Goal: Information Seeking & Learning: Learn about a topic

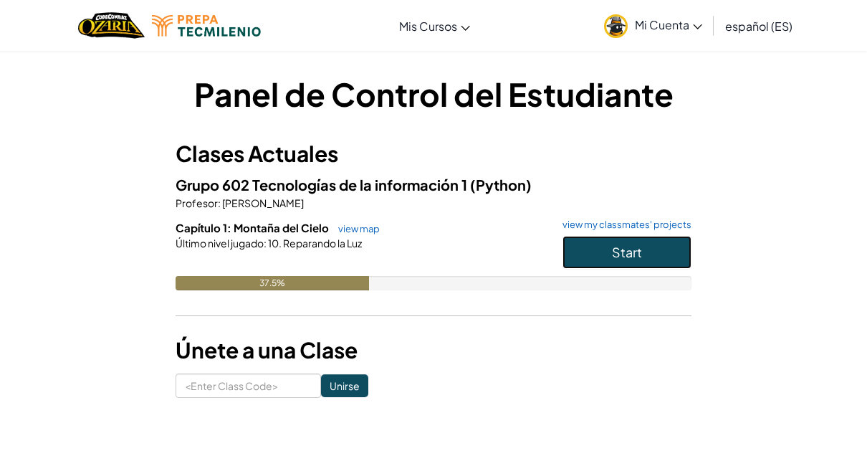
click at [579, 251] on button "Start" at bounding box center [626, 252] width 129 height 33
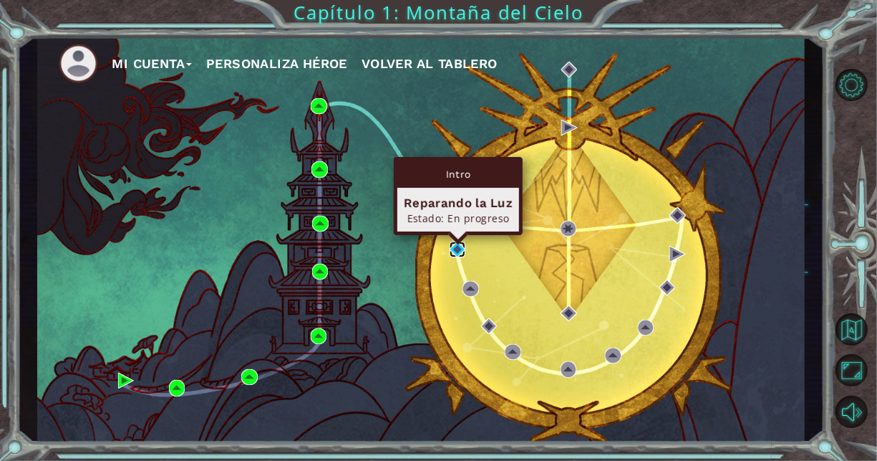
click at [461, 244] on img at bounding box center [458, 249] width 16 height 16
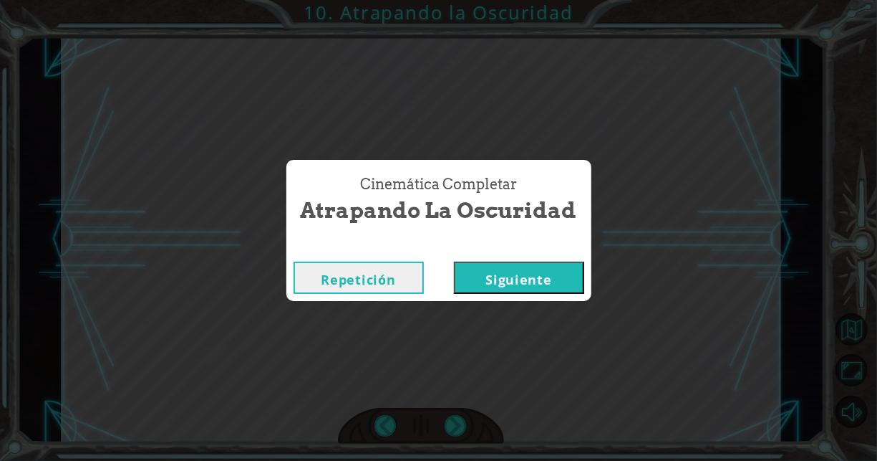
click at [485, 274] on button "Siguiente" at bounding box center [519, 277] width 130 height 32
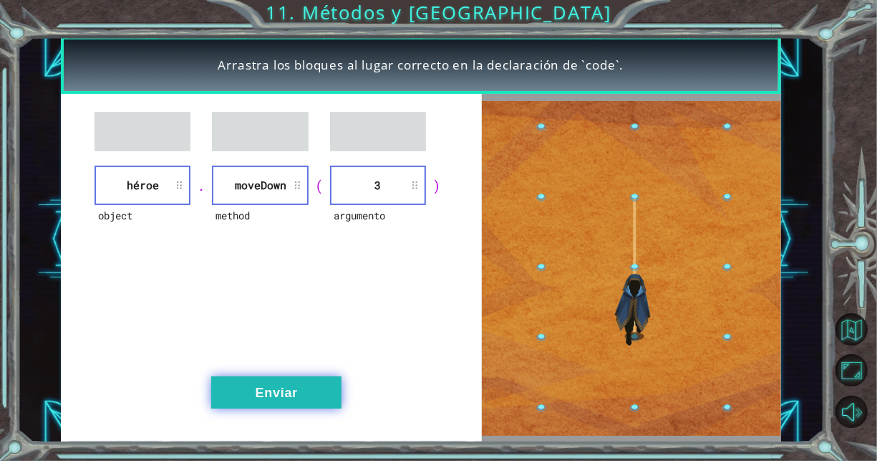
click at [272, 382] on button "Enviar" at bounding box center [276, 392] width 130 height 32
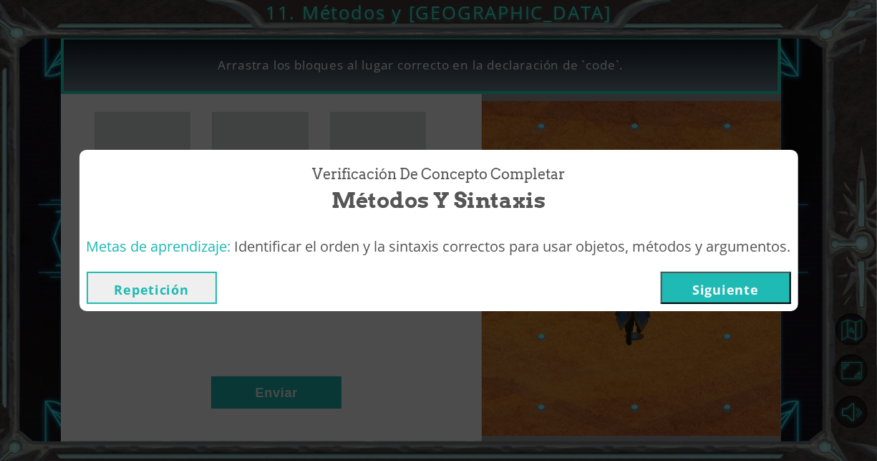
click at [697, 271] on div "Repetición [GEOGRAPHIC_DATA]" at bounding box center [439, 287] width 719 height 47
click at [697, 284] on button "Siguiente" at bounding box center [726, 287] width 130 height 32
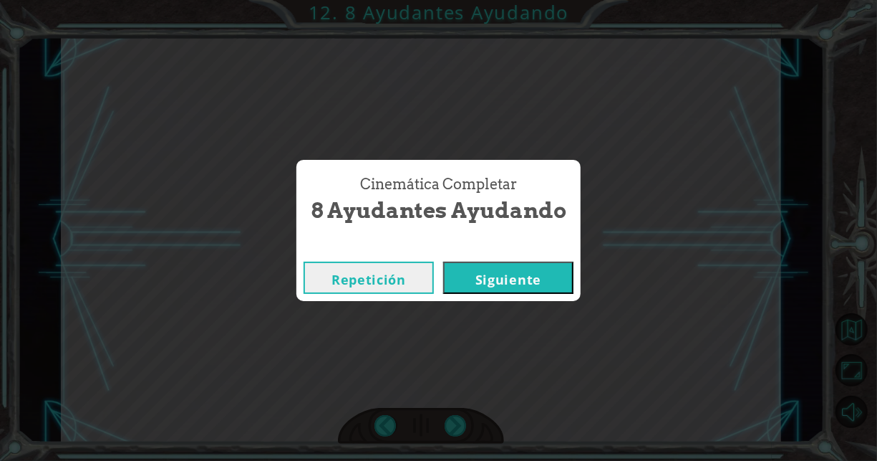
click at [522, 270] on button "Siguiente" at bounding box center [508, 277] width 130 height 32
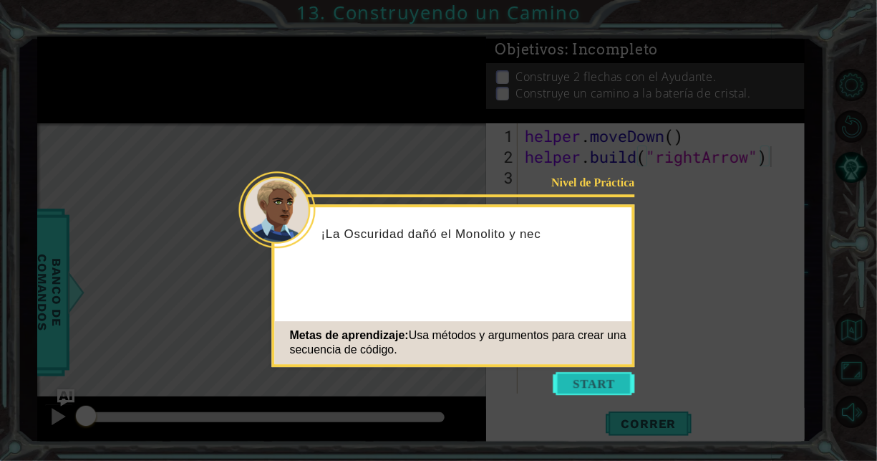
click at [595, 388] on button "Start" at bounding box center [595, 383] width 82 height 23
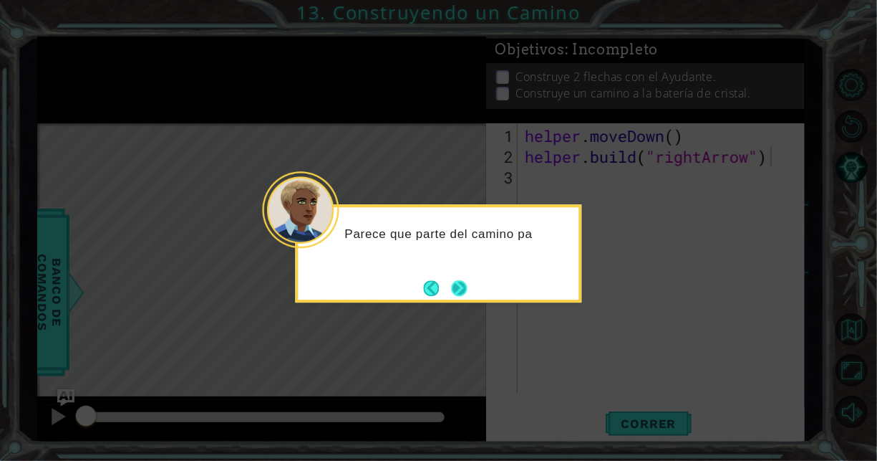
click at [451, 286] on button "Next" at bounding box center [459, 288] width 16 height 16
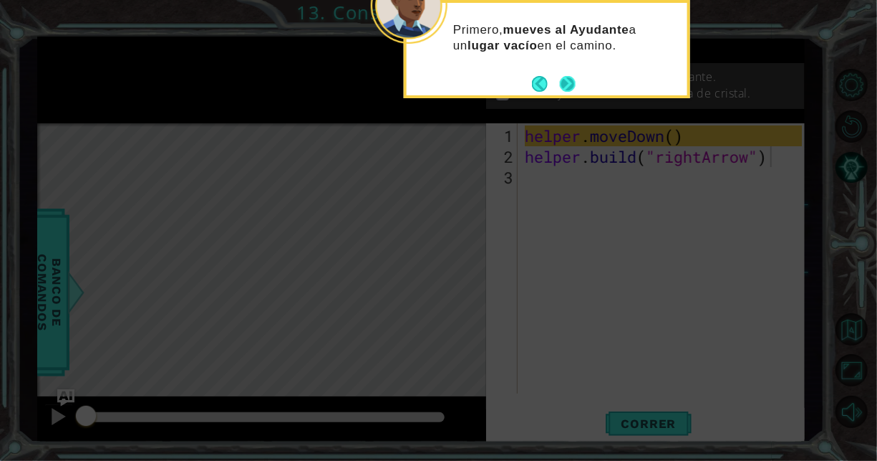
click at [567, 86] on button "Next" at bounding box center [568, 84] width 16 height 16
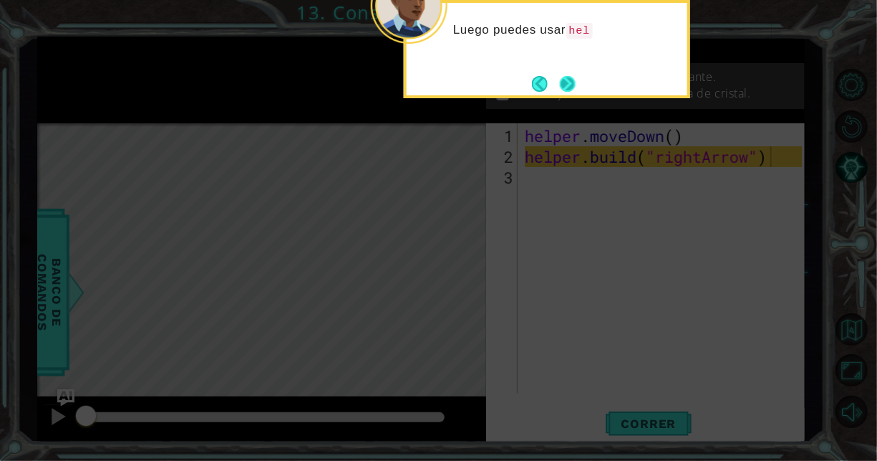
click at [568, 86] on button "Next" at bounding box center [568, 84] width 16 height 16
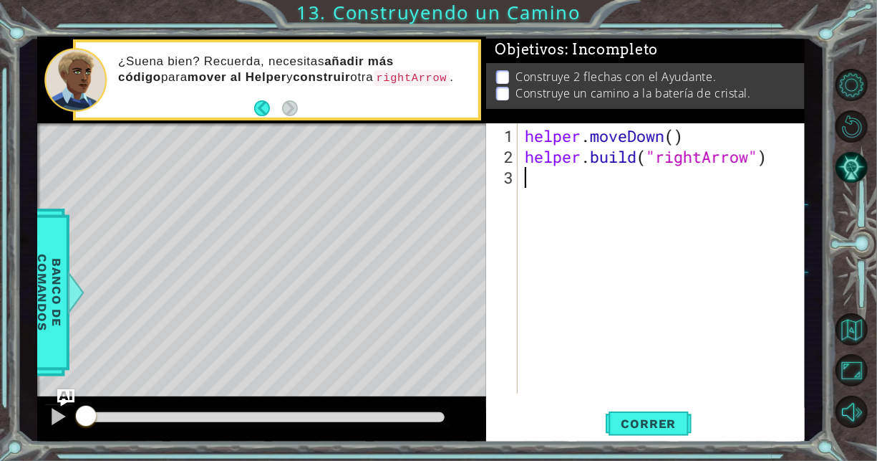
click at [568, 221] on div "helper . moveDown ( ) helper . build ( "rightArrow" )" at bounding box center [665, 281] width 287 height 312
click at [637, 414] on button "Correr" at bounding box center [649, 424] width 86 height 32
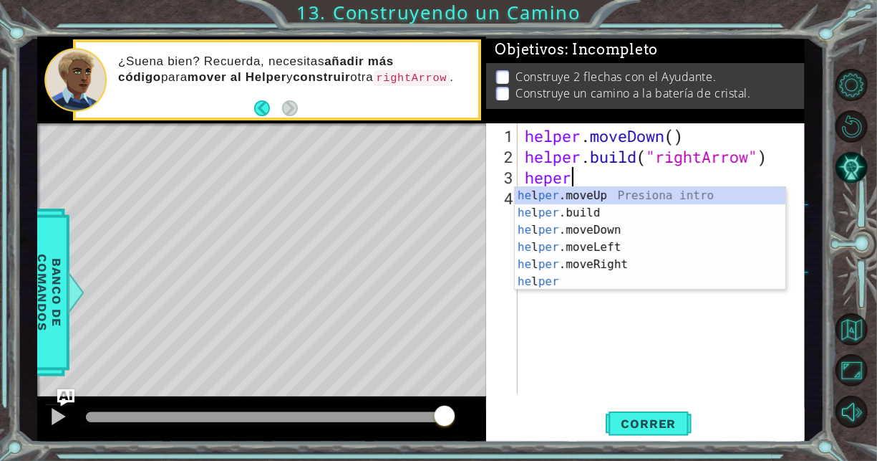
scroll to position [0, 1]
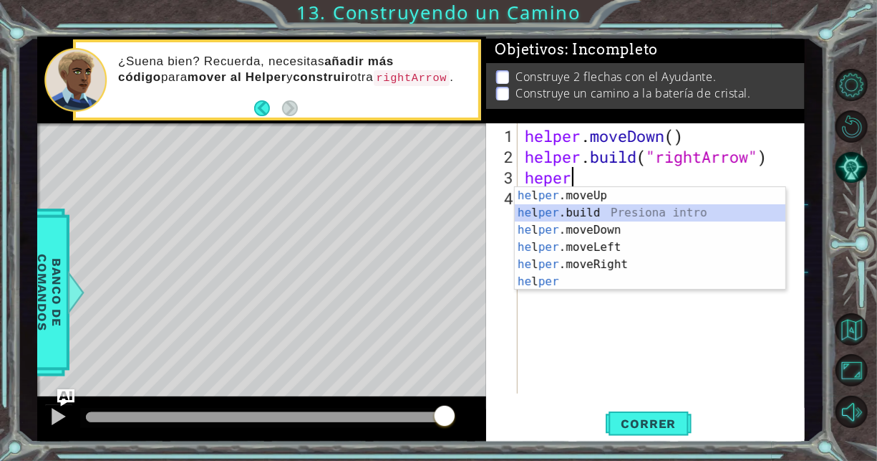
click at [620, 208] on div "he l per .moveUp Presiona intro he l per .build Presiona intro he l per .moveDo…" at bounding box center [650, 256] width 271 height 138
type textarea "[DOMAIN_NAME]("rightArrow")"
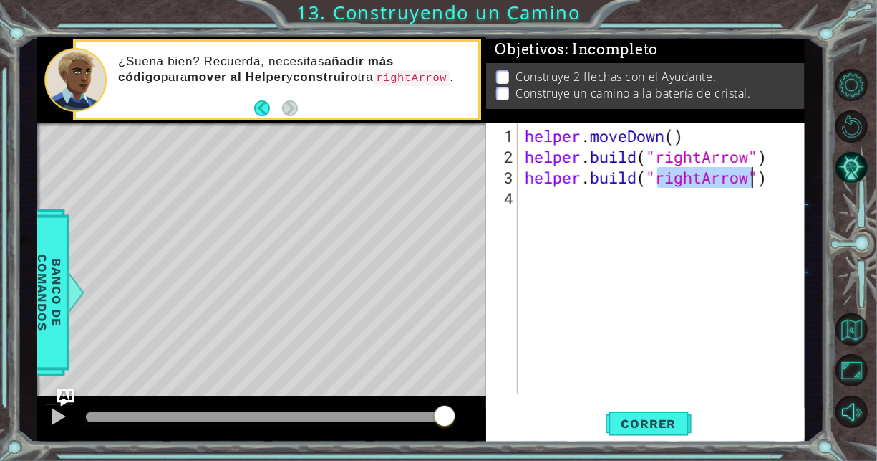
click at [652, 203] on div "helper . moveDown ( ) helper . build ( "rightArrow" ) helper . build ( "rightAr…" at bounding box center [665, 281] width 287 height 312
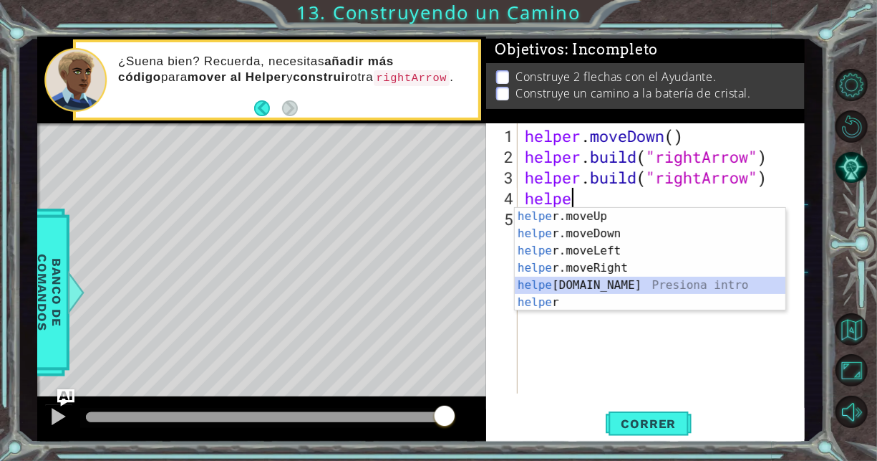
click at [594, 282] on div "helpe [PERSON_NAME]moveUp Presiona intro helpe r.moveDown Presiona intro helpe …" at bounding box center [650, 277] width 271 height 138
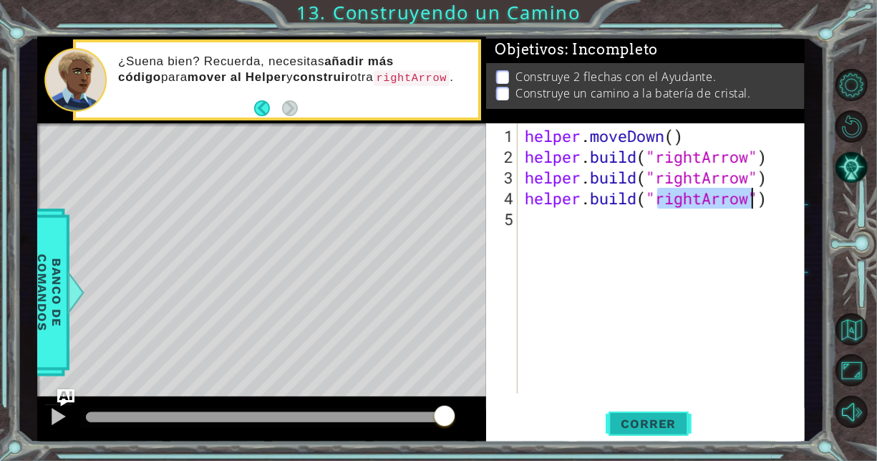
type textarea "[DOMAIN_NAME]("rightArrow")"
click at [656, 430] on span "Correr" at bounding box center [649, 423] width 84 height 14
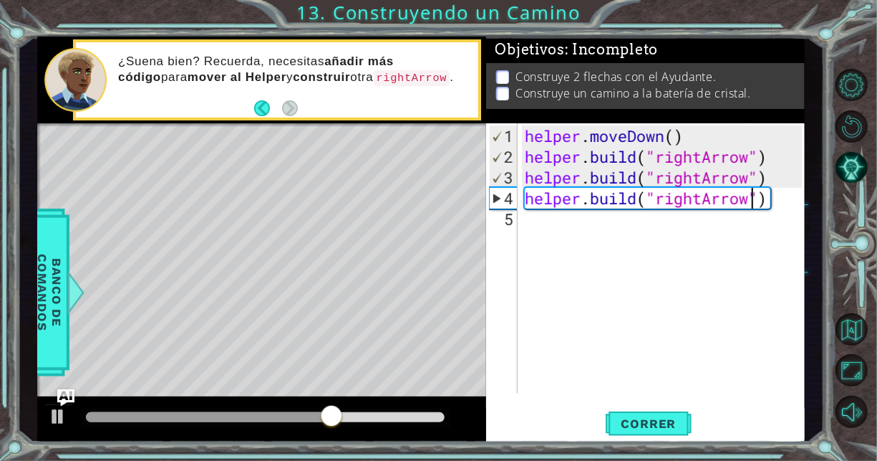
click at [772, 209] on div "helper . moveDown ( ) helper . build ( "rightArrow" ) helper . build ( "rightAr…" at bounding box center [665, 281] width 287 height 312
click at [768, 198] on div "helper . moveDown ( ) helper . build ( "rightArrow" ) helper . build ( "rightAr…" at bounding box center [665, 281] width 287 height 312
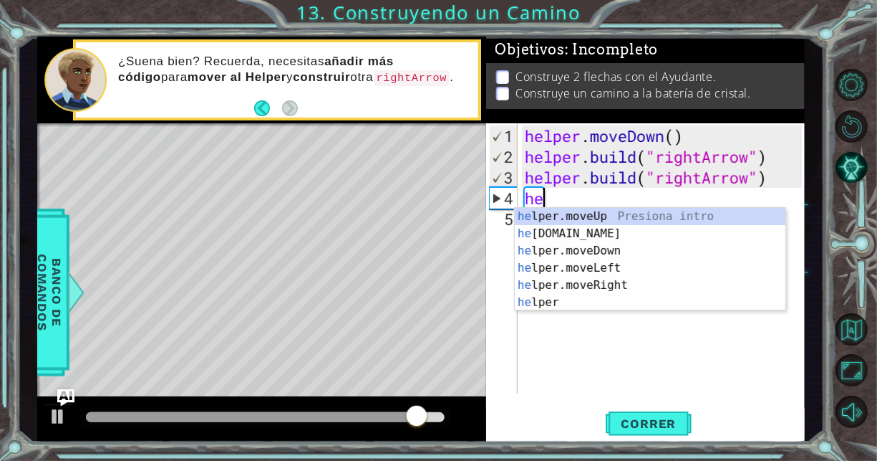
type textarea "h"
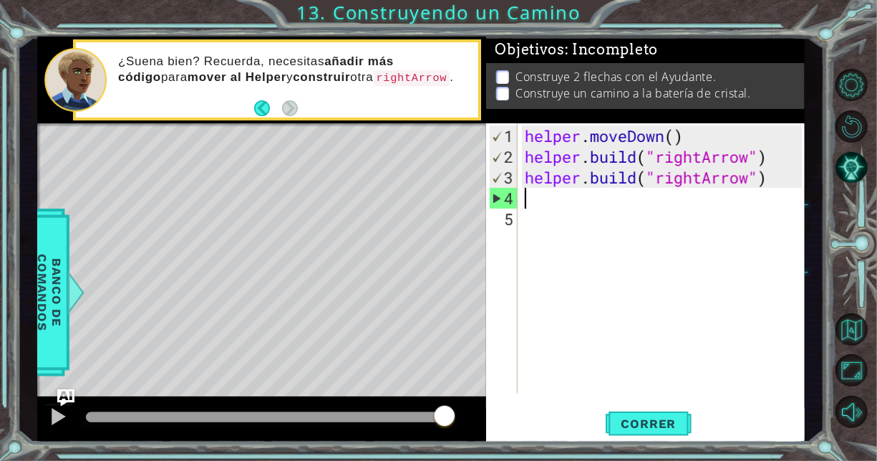
type textarea "[DOMAIN_NAME]("rightArrow")"
click at [534, 248] on div "helper . moveDown ( ) helper . build ( "rightArrow" ) helper . build ( "rightAr…" at bounding box center [665, 281] width 287 height 312
click at [574, 211] on div "helper . moveDown ( ) helper . build ( "rightArrow" ) helper . build ( "rightAr…" at bounding box center [665, 281] width 287 height 312
click at [566, 191] on div "helper . moveDown ( ) helper . build ( "rightArrow" ) helper . build ( "rightAr…" at bounding box center [665, 281] width 287 height 312
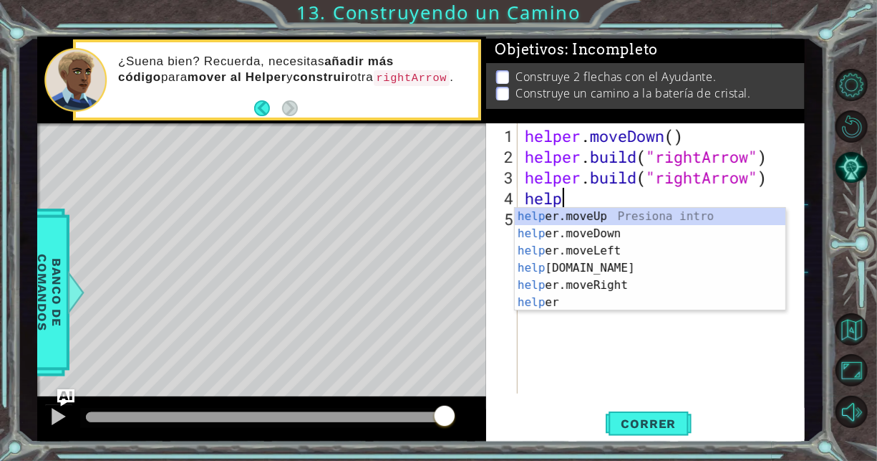
scroll to position [0, 1]
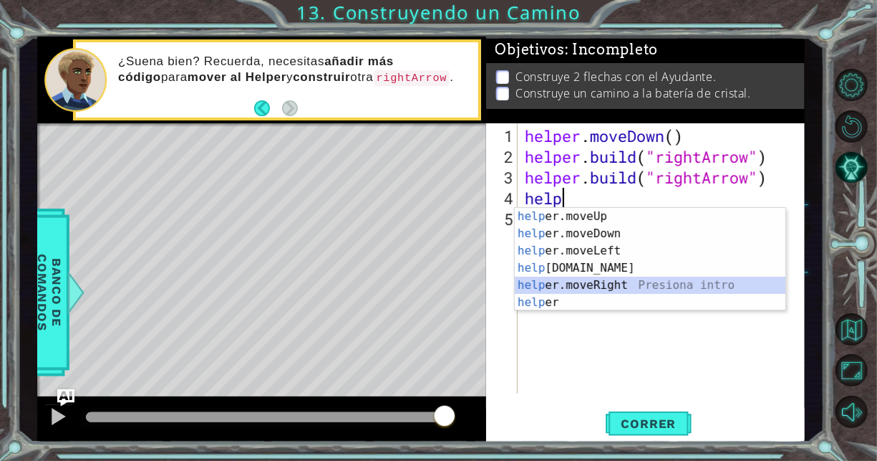
click at [596, 282] on div "help er.moveUp Presiona intro help er.moveDown Presiona intro help er.moveLeft …" at bounding box center [650, 277] width 271 height 138
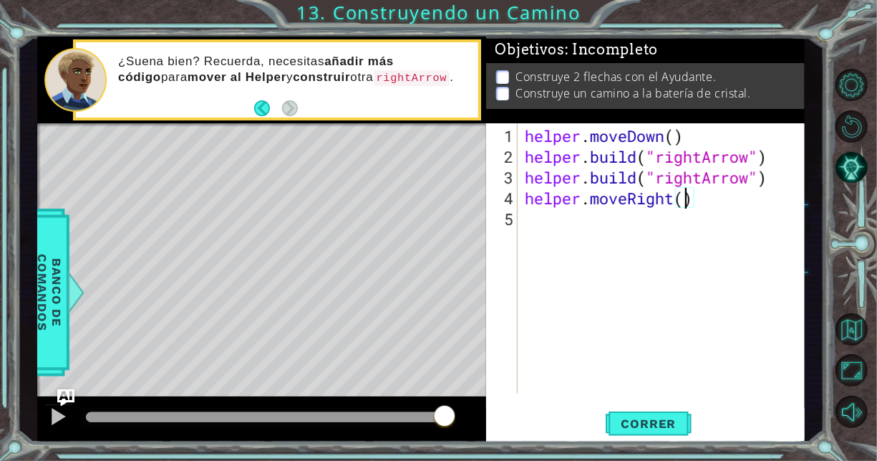
type textarea "helper.moveRight(3)"
click at [614, 229] on div "helper . moveDown ( ) helper . build ( "rightArrow" ) helper . build ( "rightAr…" at bounding box center [665, 281] width 287 height 312
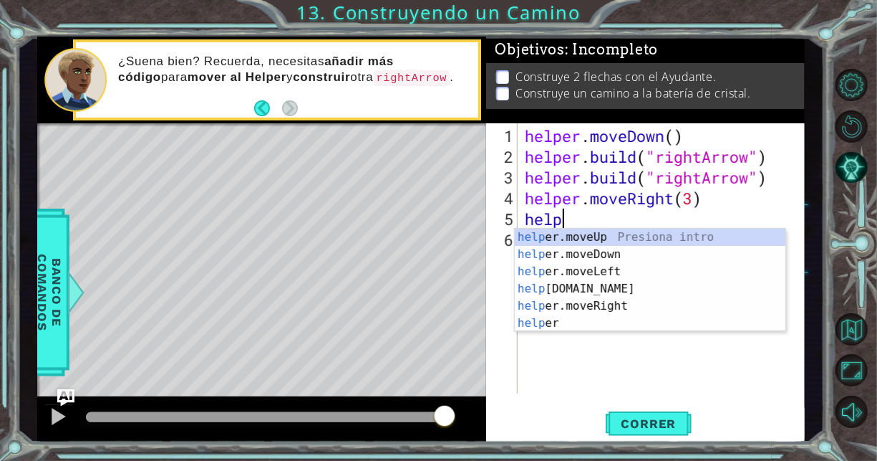
scroll to position [0, 1]
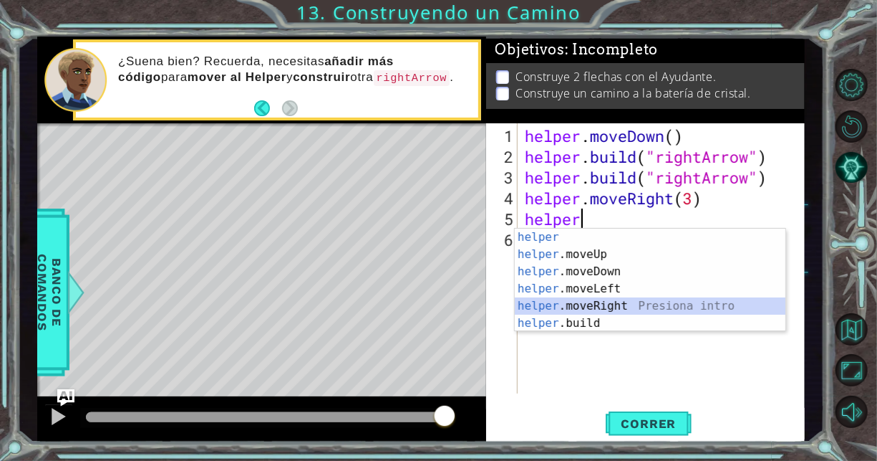
click at [623, 302] on div "helper Presiona intro helper .moveUp Presiona intro helper .moveDown Presiona i…" at bounding box center [650, 297] width 271 height 138
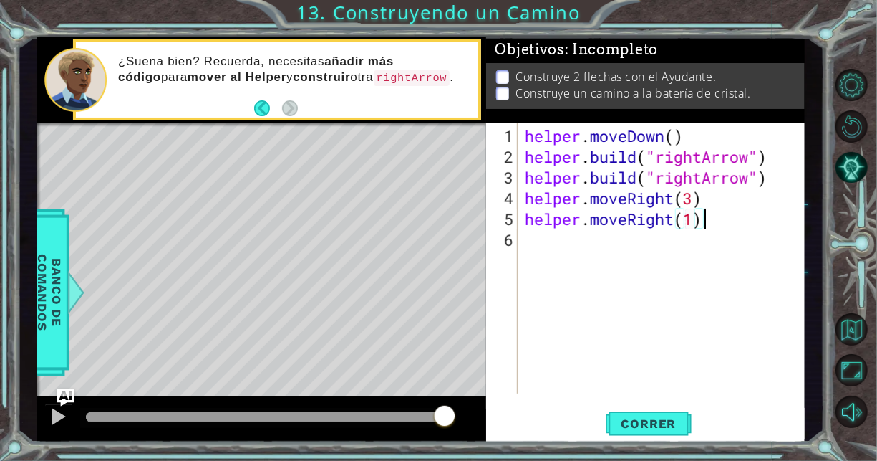
click at [728, 216] on div "helper . moveDown ( ) helper . build ( "rightArrow" ) helper . build ( "rightAr…" at bounding box center [665, 281] width 287 height 312
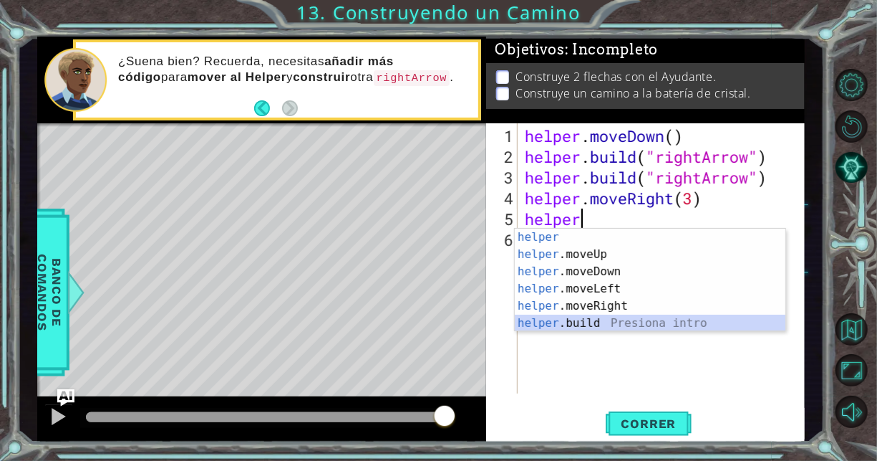
click at [648, 315] on div "helper Presiona intro helper .moveUp Presiona intro helper .moveDown Presiona i…" at bounding box center [650, 297] width 271 height 138
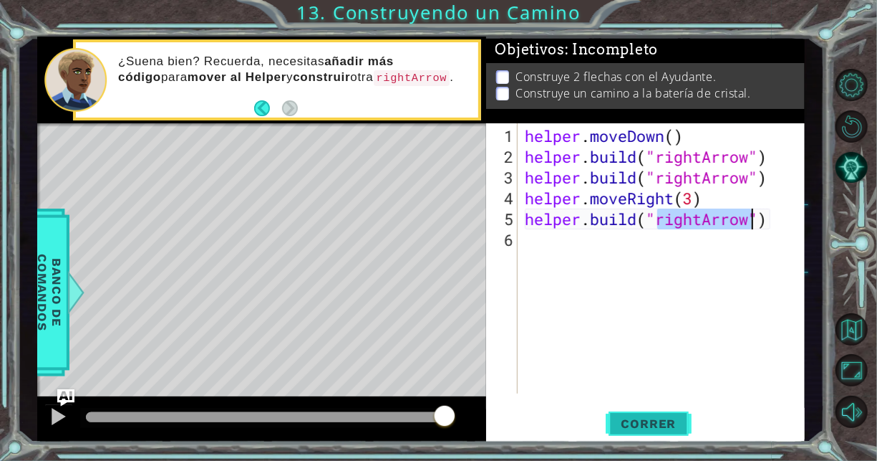
type textarea "[DOMAIN_NAME]("rightArrow")"
click at [649, 414] on button "Correr" at bounding box center [649, 424] width 86 height 32
